Goal: Information Seeking & Learning: Learn about a topic

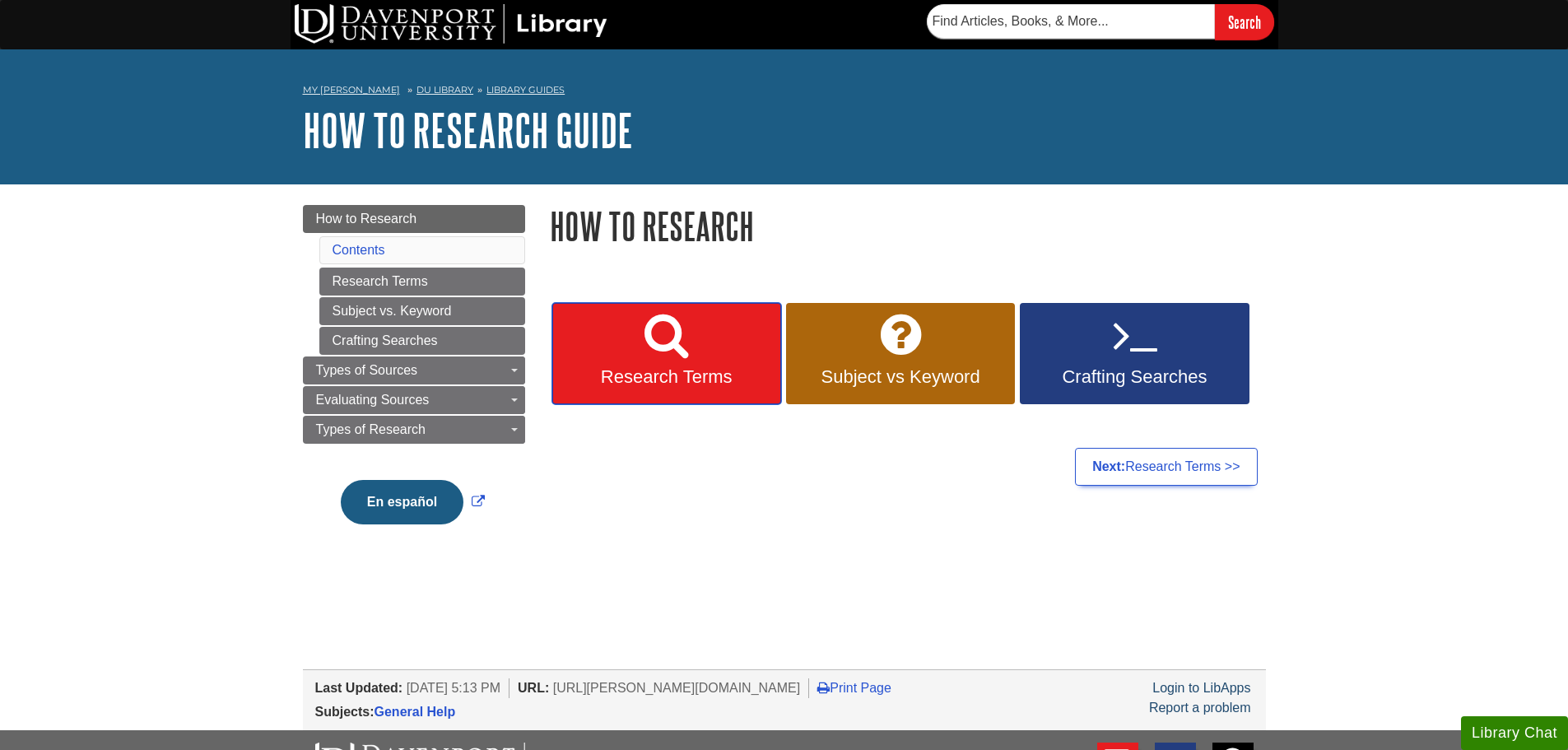
click at [664, 346] on icon at bounding box center [666, 335] width 43 height 48
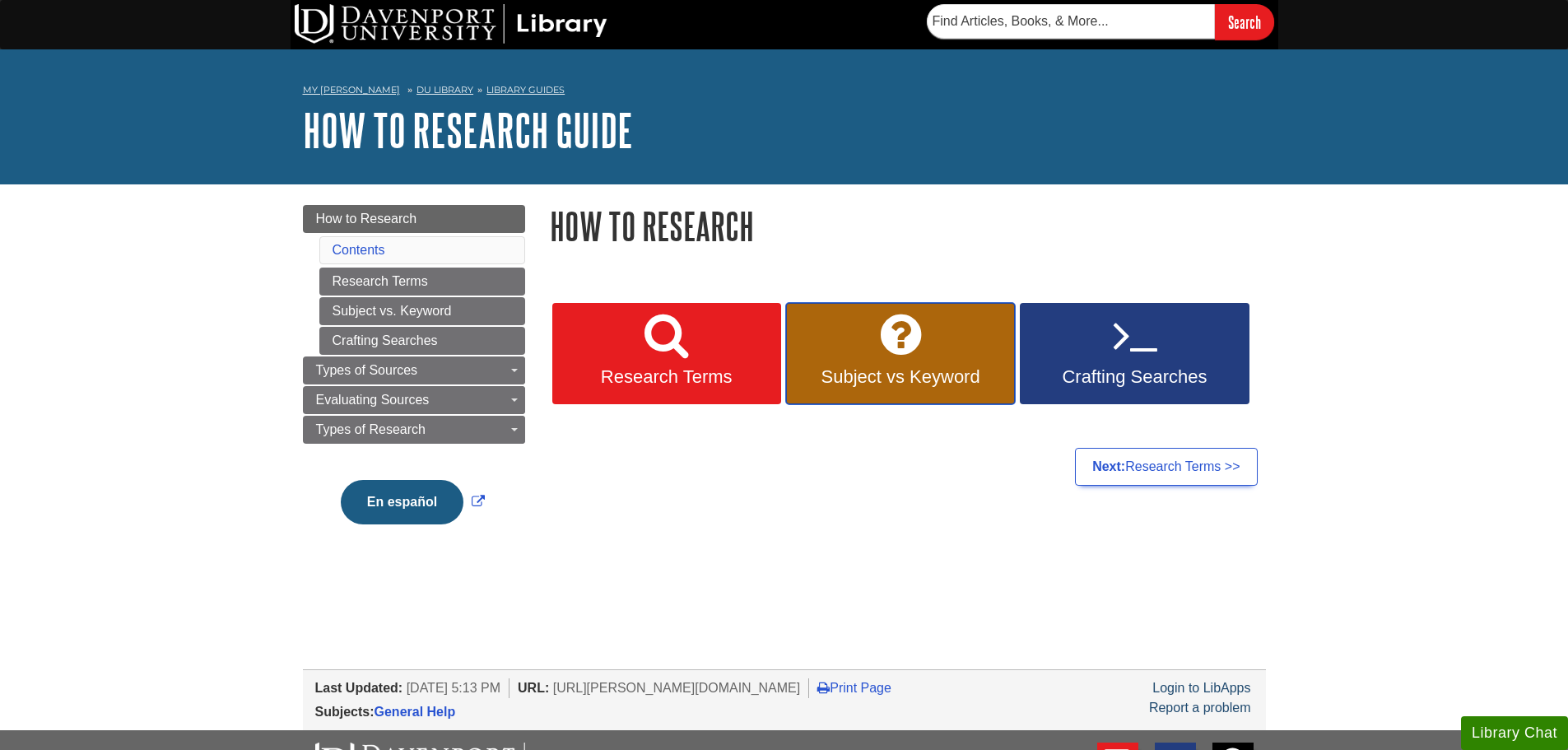
click at [881, 361] on link "Subject vs Keyword" at bounding box center [900, 354] width 229 height 102
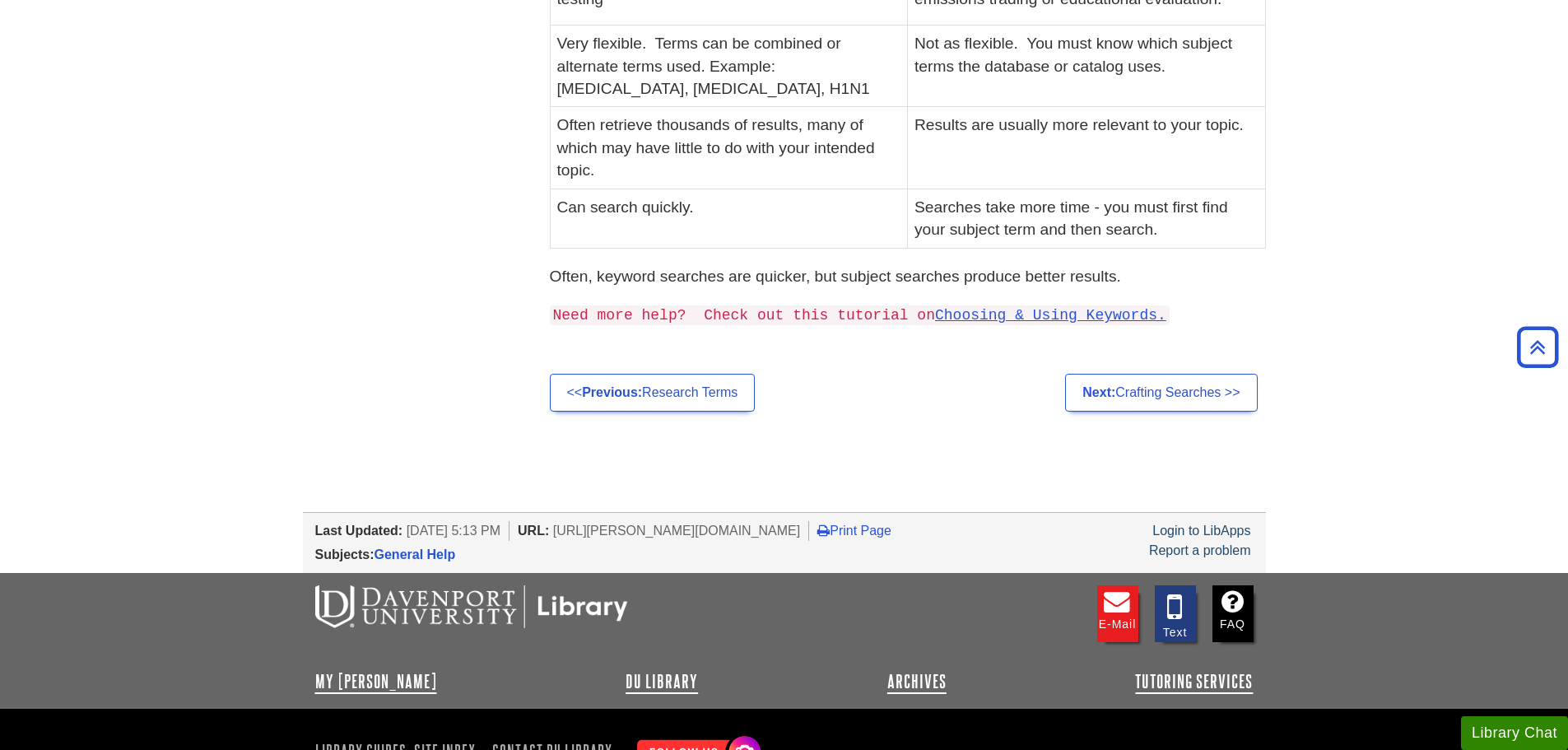
scroll to position [576, 0]
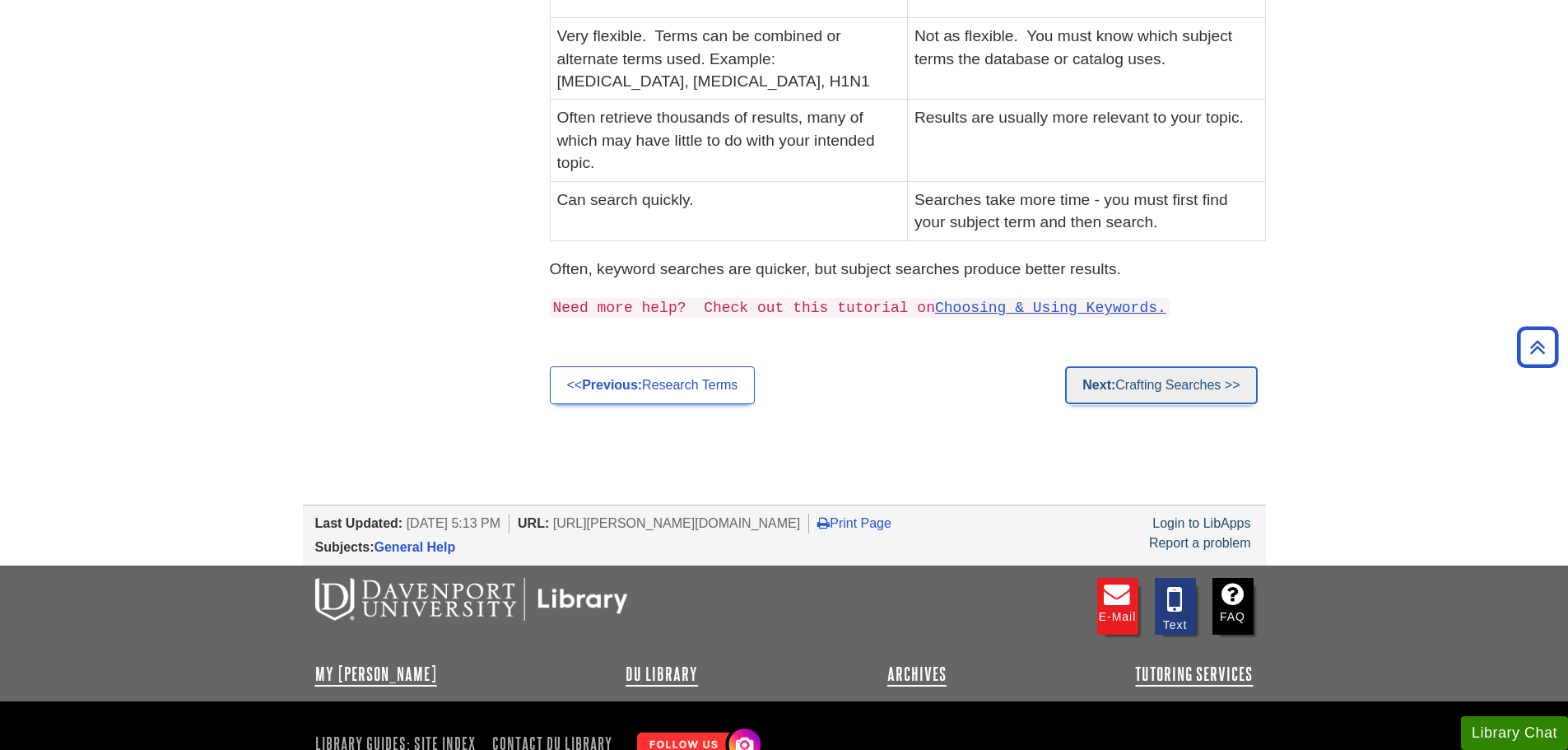
click at [1185, 384] on link "Next: Crafting Searches >>" at bounding box center [1160, 385] width 191 height 38
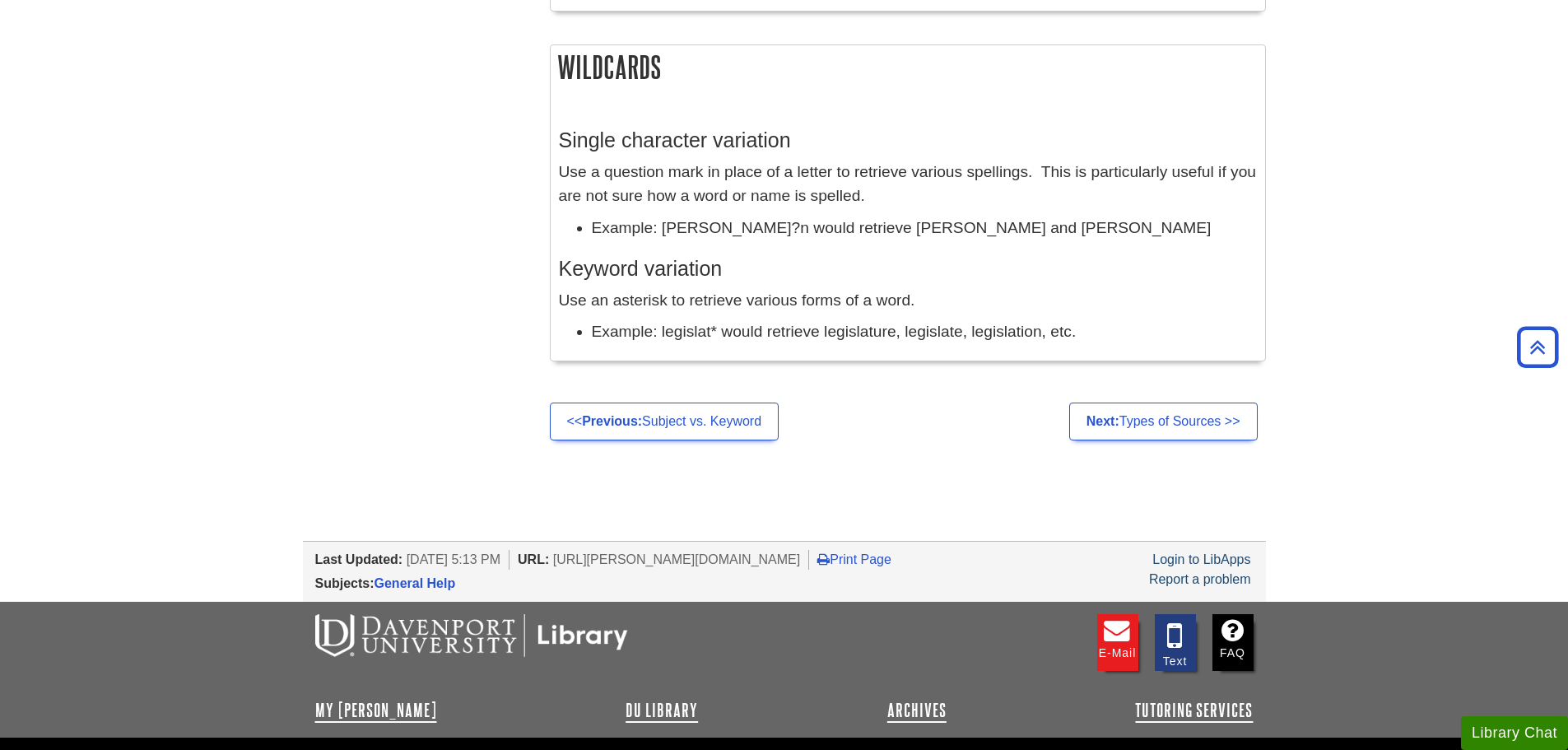
scroll to position [1564, 0]
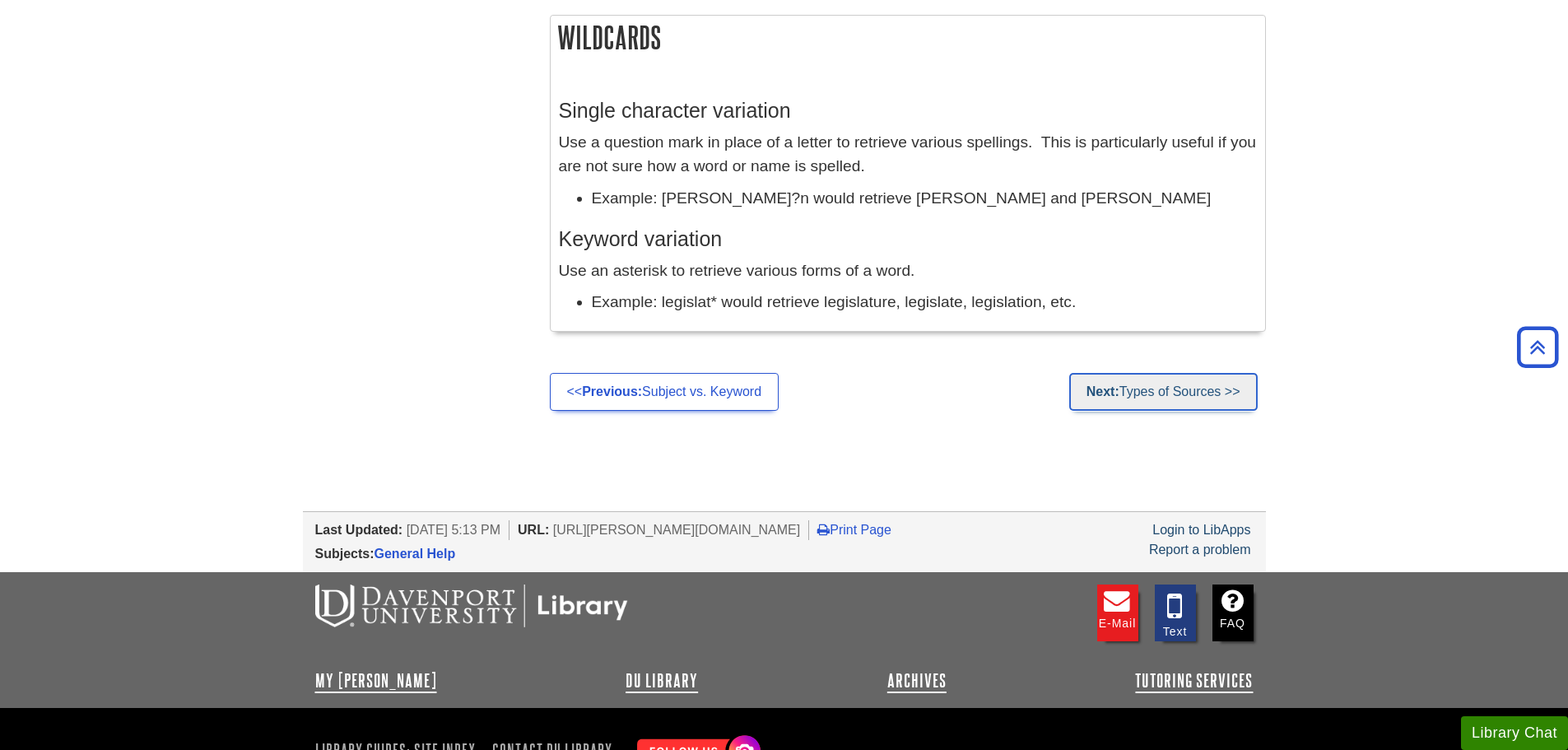
click at [1195, 383] on link "Next: Types of Sources >>" at bounding box center [1164, 391] width 189 height 38
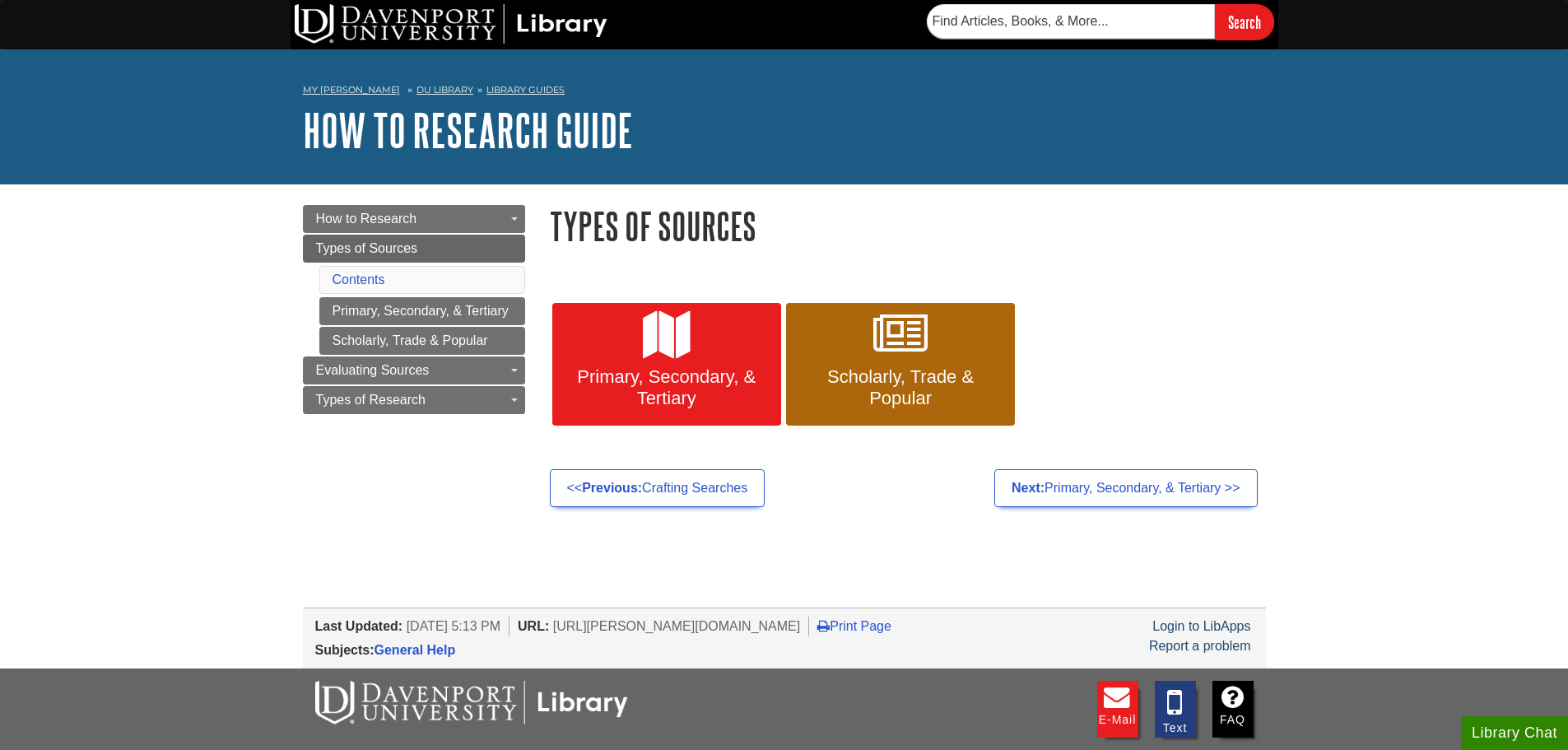
scroll to position [82, 0]
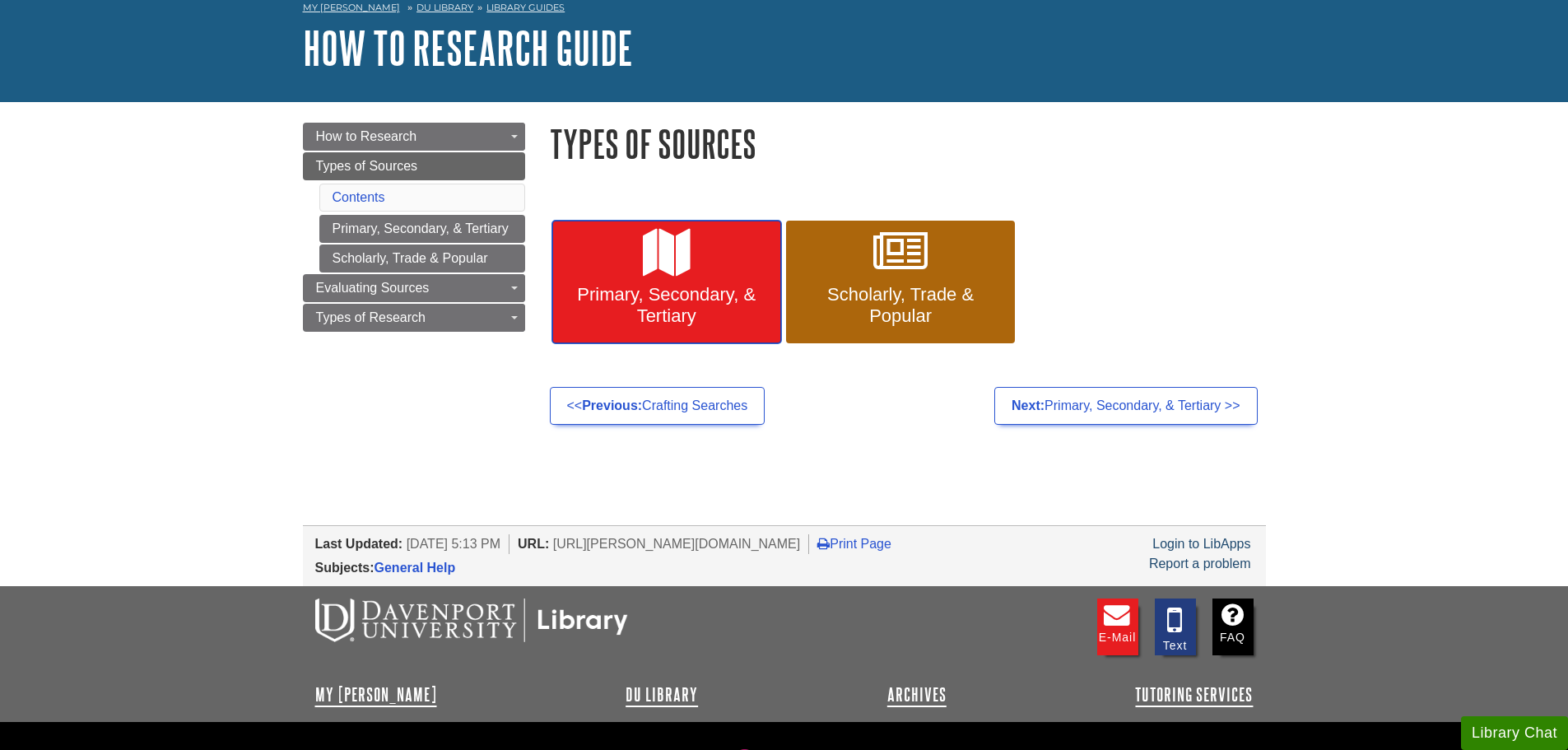
click at [695, 288] on span "Primary, Secondary, & Tertiary" at bounding box center [667, 305] width 204 height 43
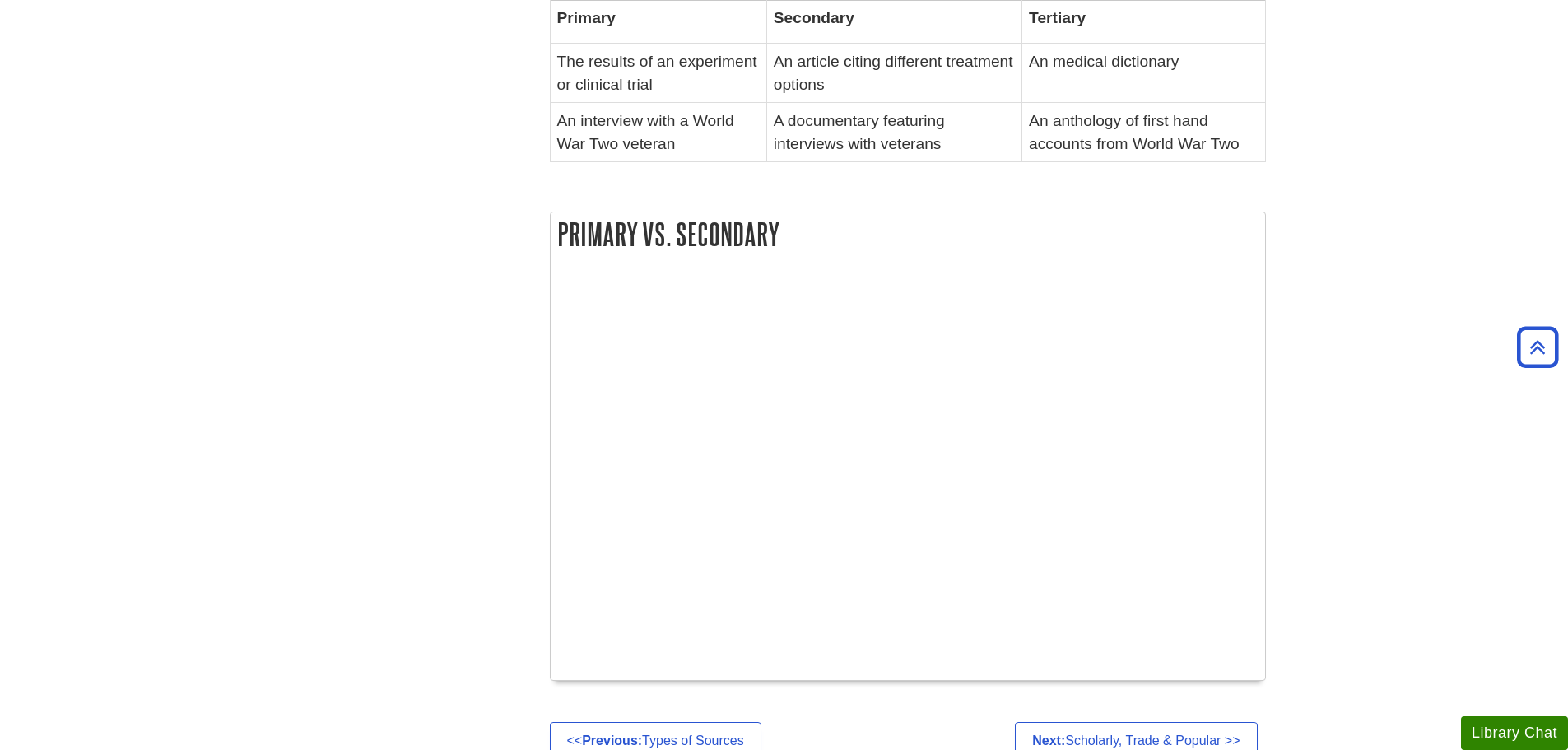
scroll to position [741, 0]
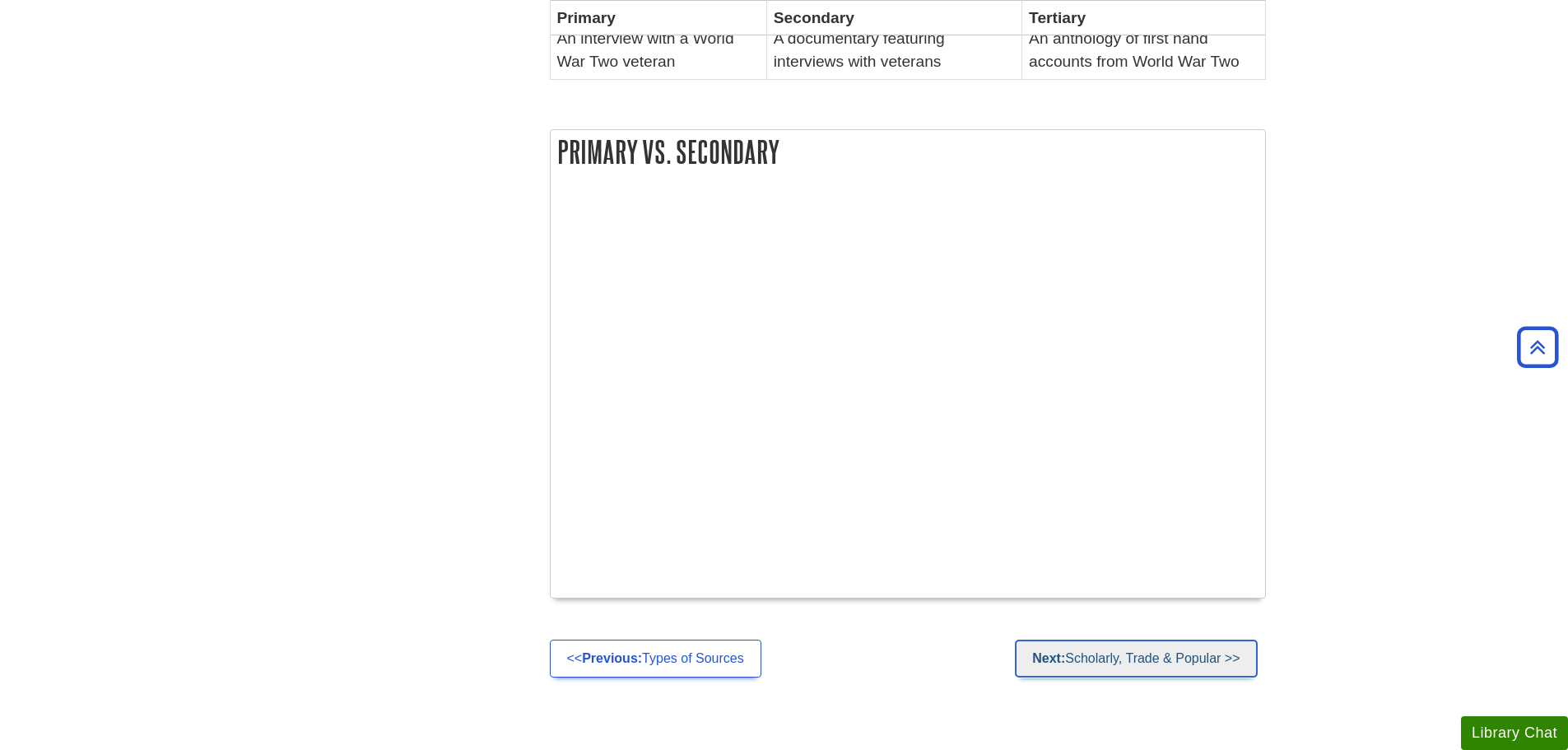
click at [1131, 639] on link "Next: Scholarly, Trade & Popular >>" at bounding box center [1136, 658] width 242 height 38
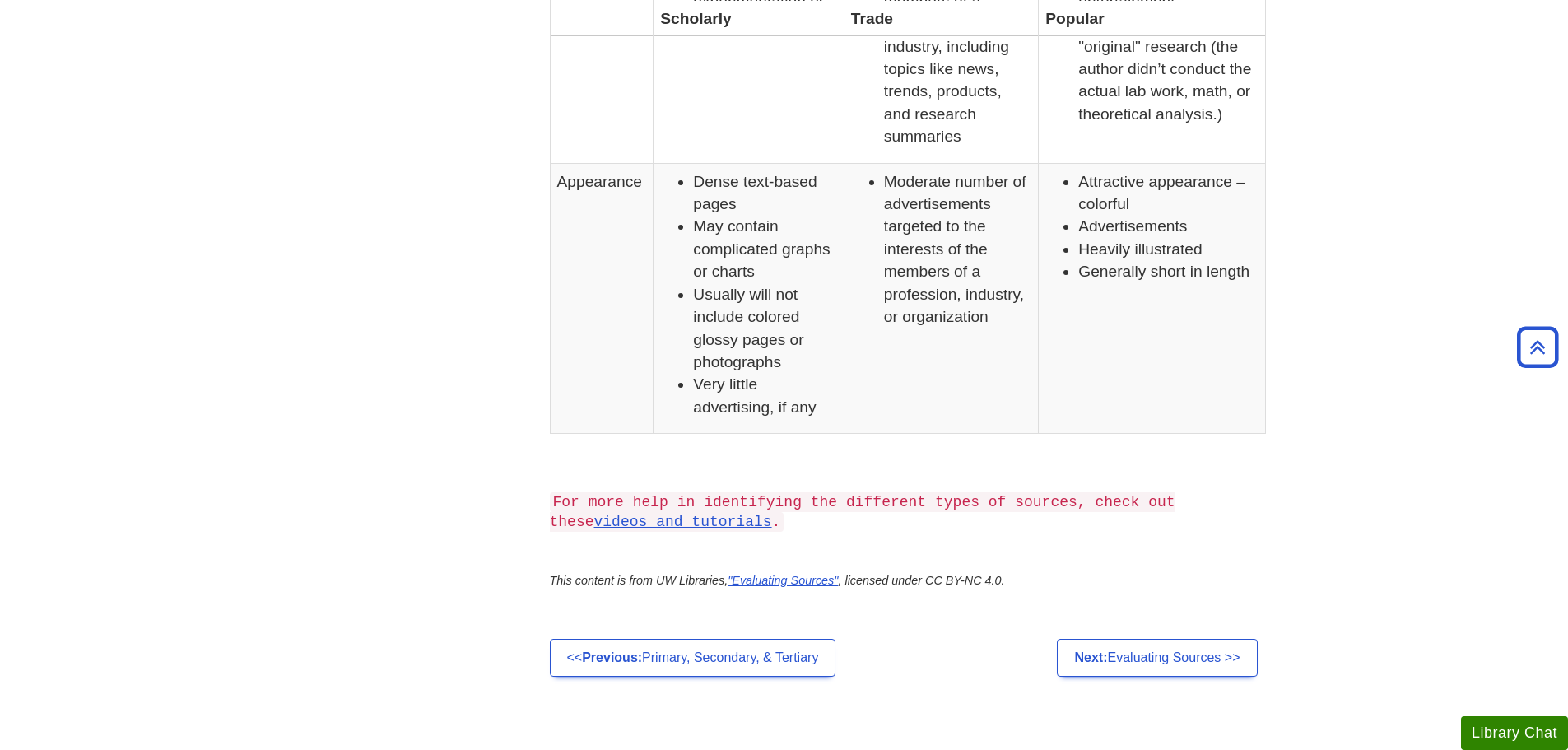
scroll to position [1399, 0]
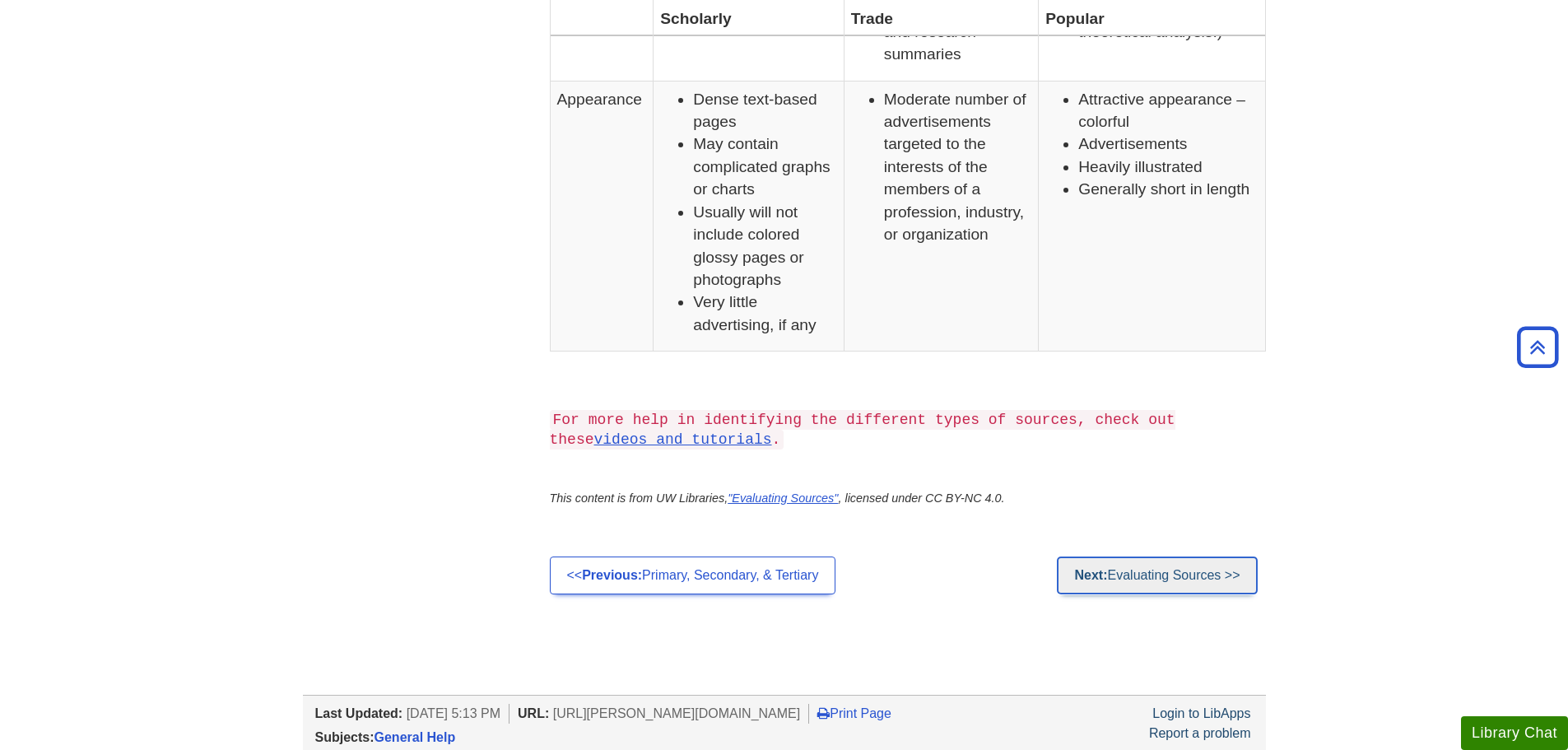
click at [1199, 564] on link "Next: Evaluating Sources >>" at bounding box center [1156, 575] width 200 height 38
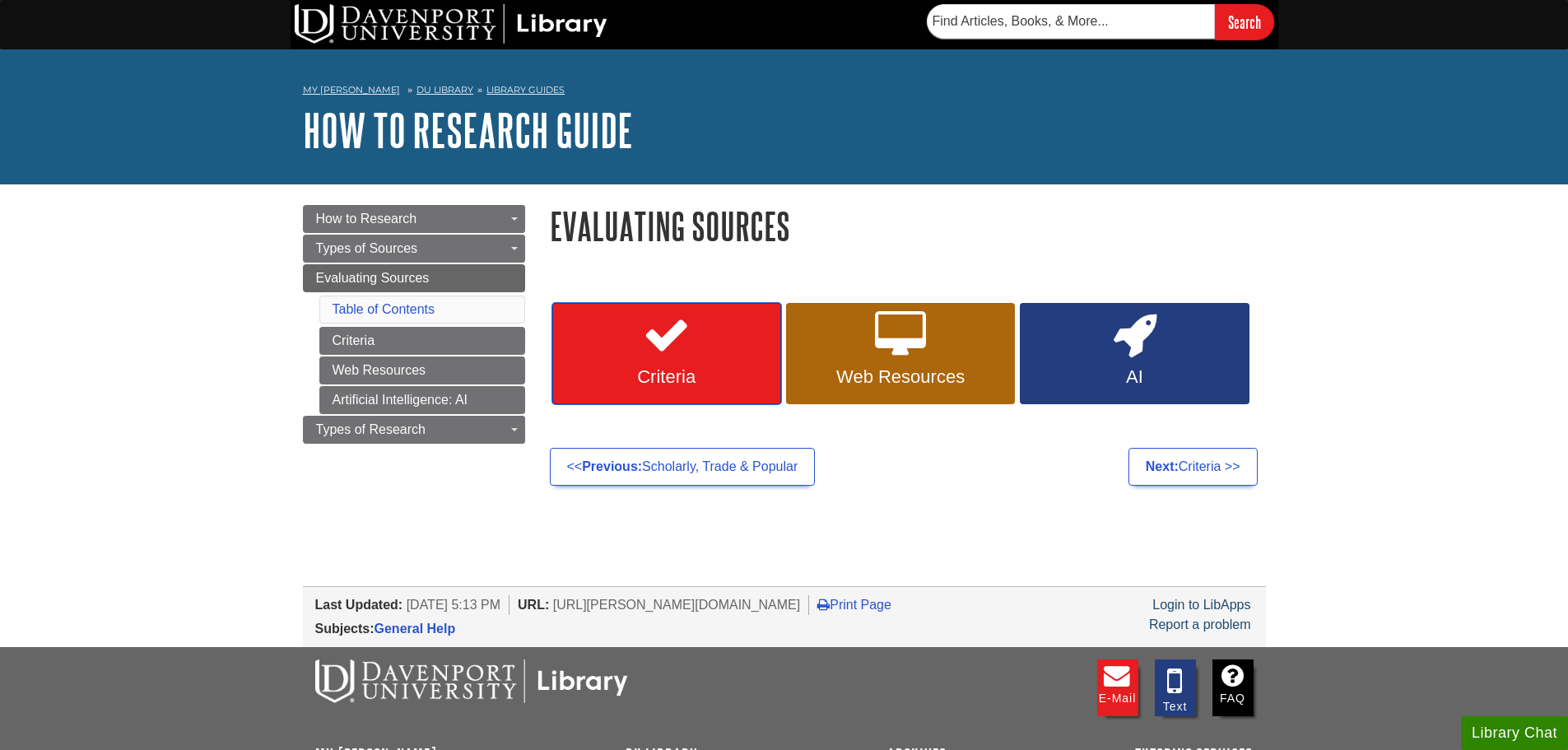
click at [624, 335] on link "Criteria" at bounding box center [666, 354] width 229 height 102
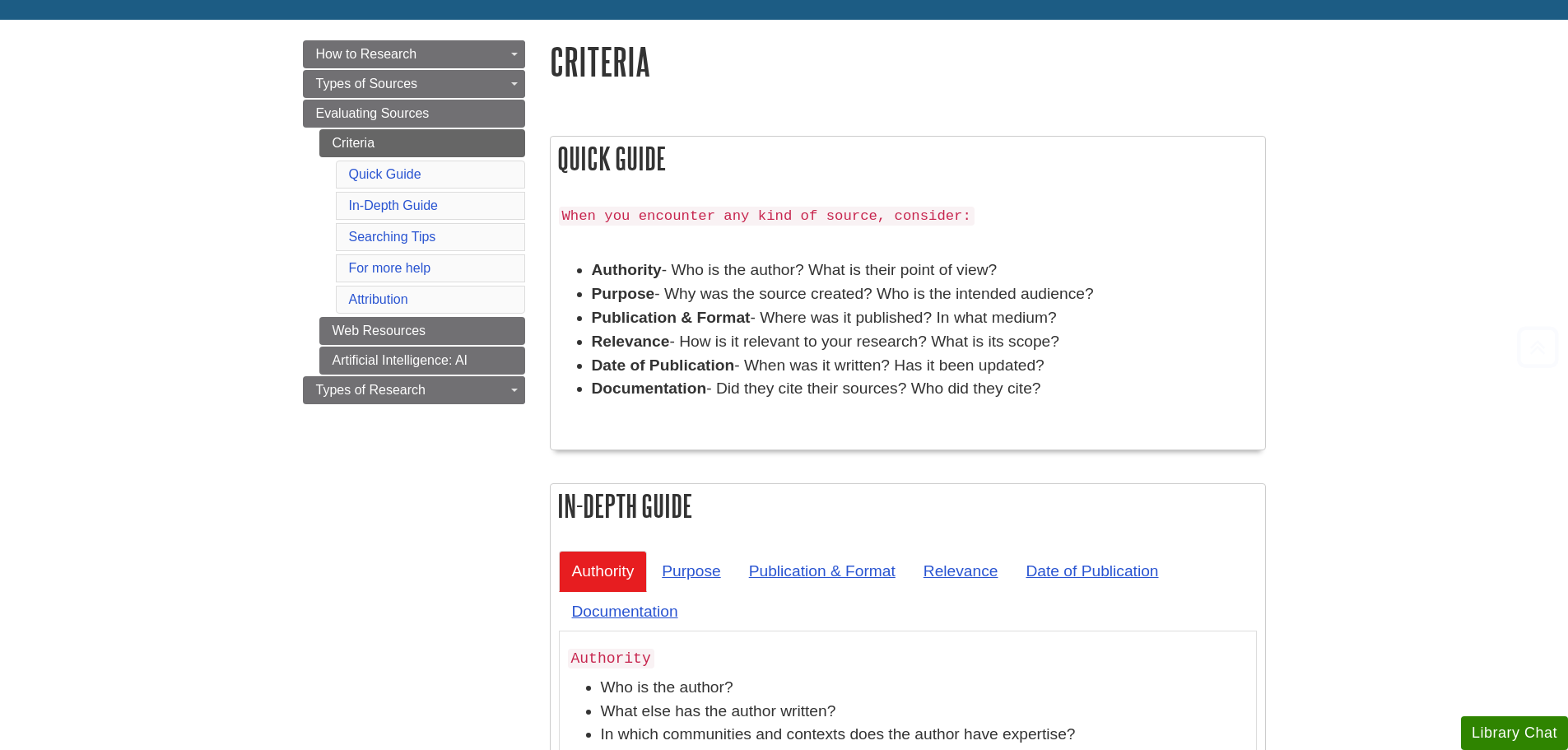
scroll to position [494, 0]
